Goal: Transaction & Acquisition: Obtain resource

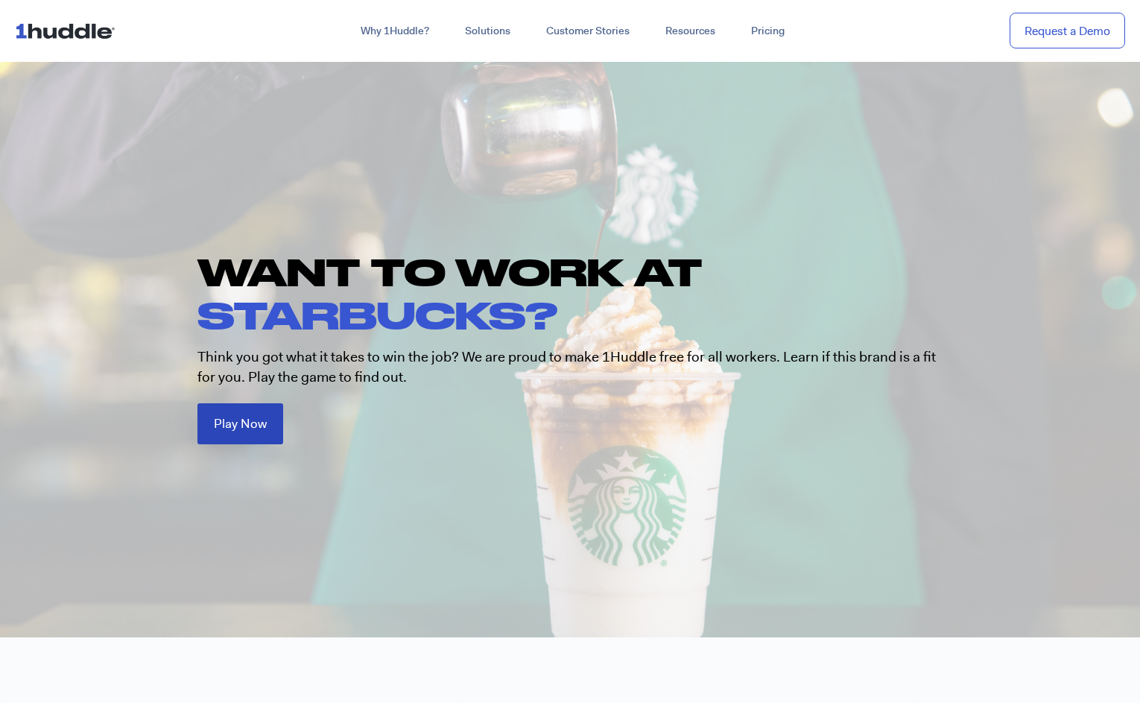
click at [233, 420] on span "Play Now" at bounding box center [240, 423] width 53 height 13
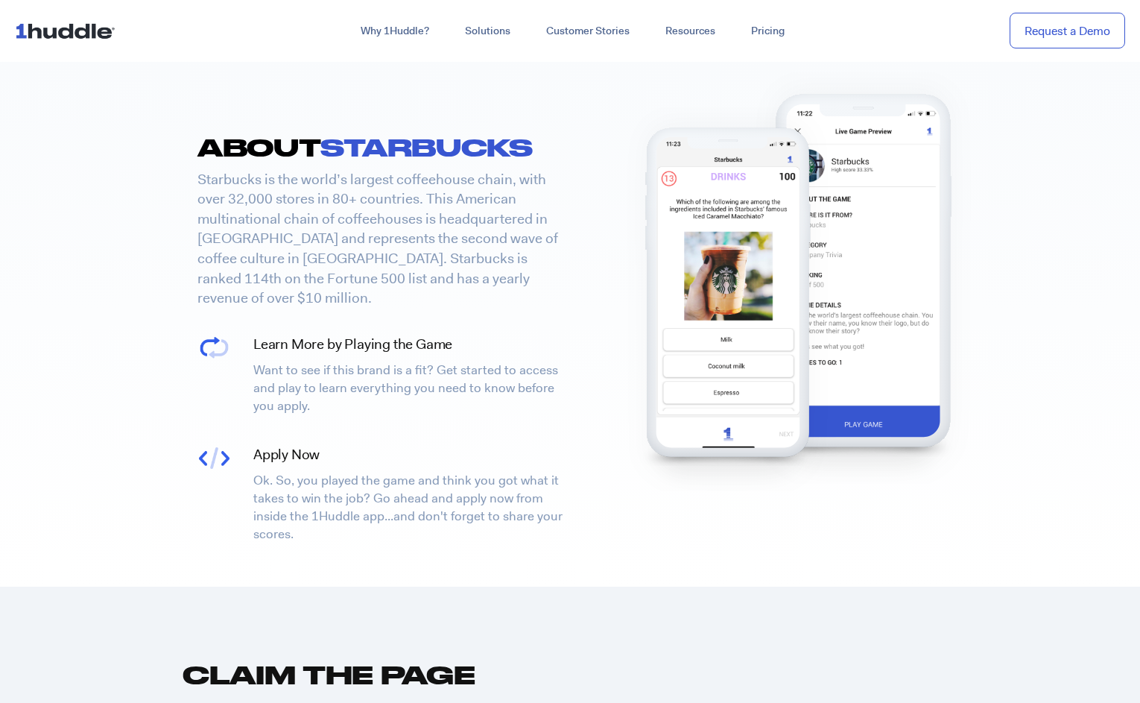
scroll to position [589, 0]
